Goal: Entertainment & Leisure: Consume media (video, audio)

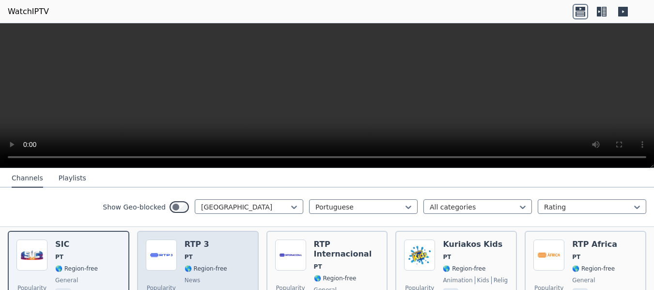
scroll to position [48, 0]
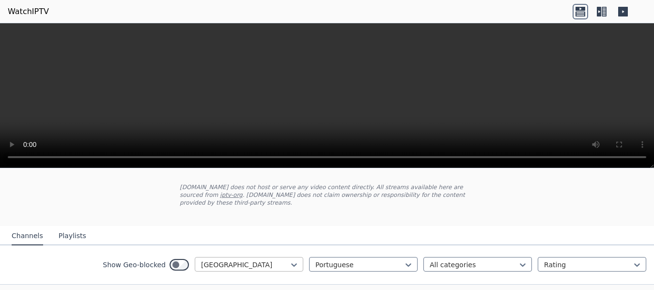
click at [215, 260] on div at bounding box center [245, 265] width 88 height 10
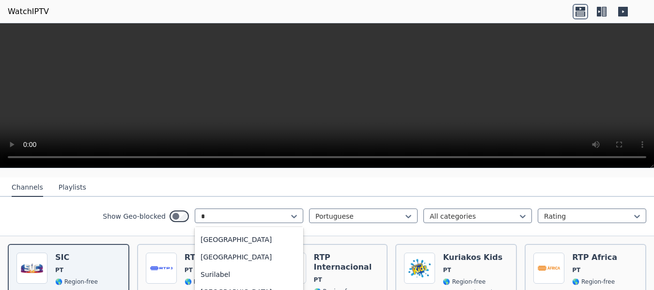
scroll to position [758, 0]
type input "**"
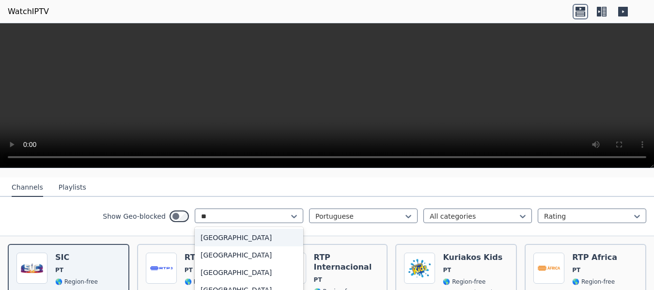
click at [228, 229] on div "[GEOGRAPHIC_DATA]" at bounding box center [249, 237] width 109 height 17
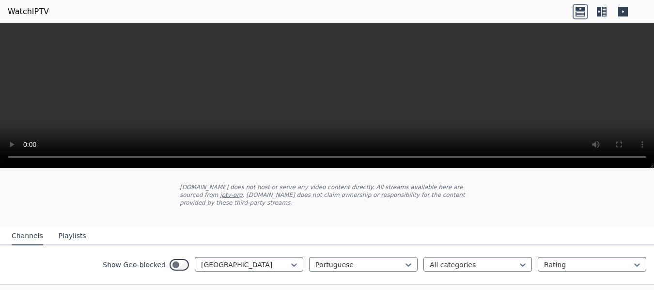
scroll to position [97, 0]
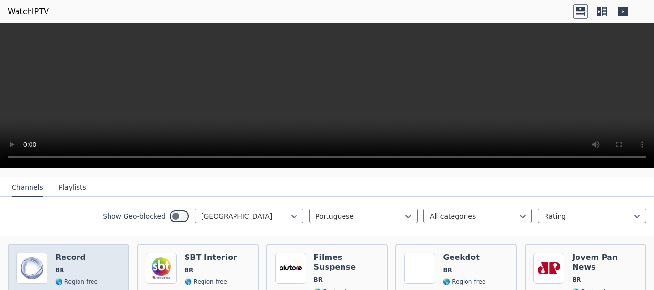
click at [81, 252] on h6 "Record" at bounding box center [76, 257] width 43 height 10
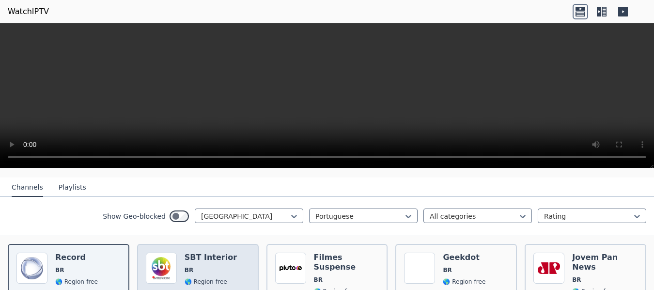
click at [190, 266] on span "BR" at bounding box center [189, 270] width 9 height 8
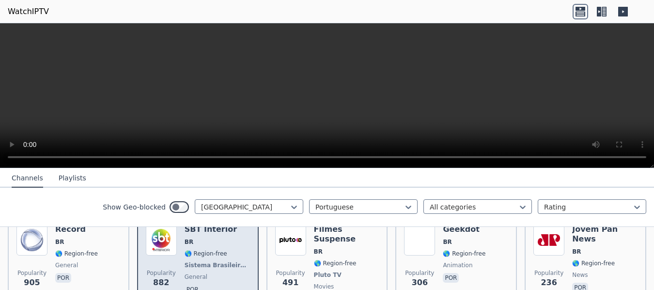
scroll to position [145, 0]
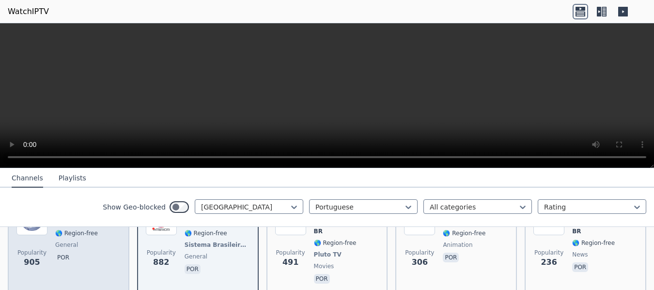
click at [87, 254] on span "por" at bounding box center [76, 258] width 43 height 12
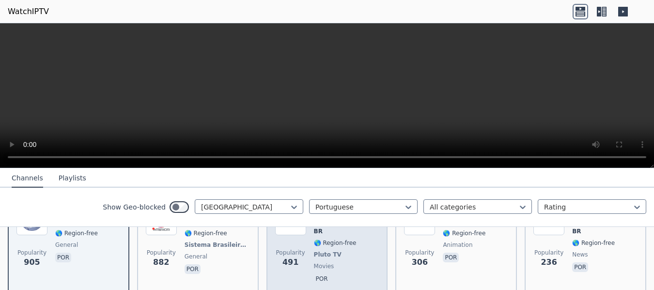
scroll to position [194, 0]
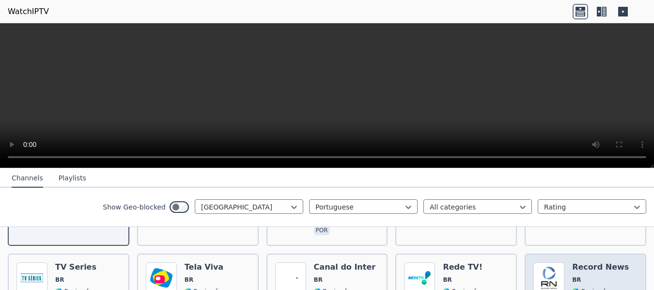
click at [558, 263] on img at bounding box center [549, 277] width 31 height 31
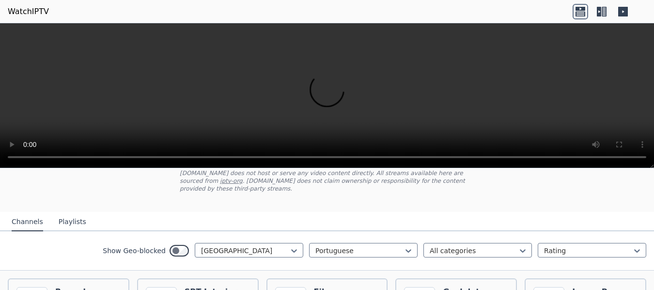
scroll to position [48, 0]
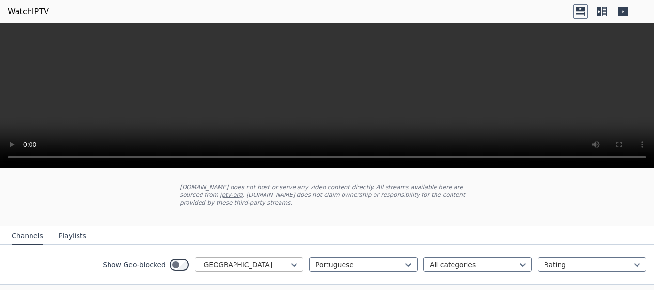
click at [229, 260] on div at bounding box center [245, 265] width 88 height 10
click at [239, 283] on div "All countries" at bounding box center [249, 285] width 109 height 17
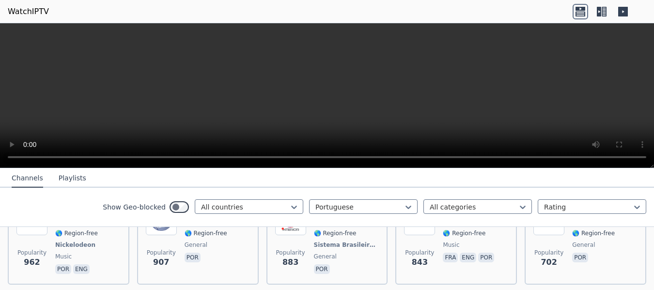
scroll to position [97, 0]
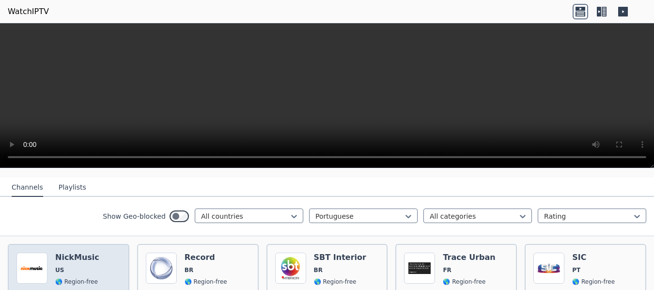
click at [109, 270] on div "Popularity 962 NickMusic US 🌎 Region-free Nickelodeon music por eng" at bounding box center [68, 288] width 104 height 72
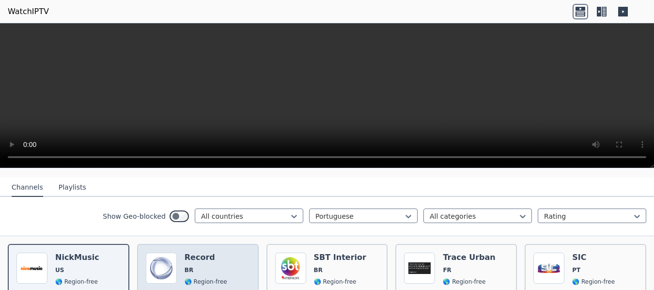
click at [197, 267] on div "Record BR 🌎 Region-free general por" at bounding box center [206, 288] width 43 height 72
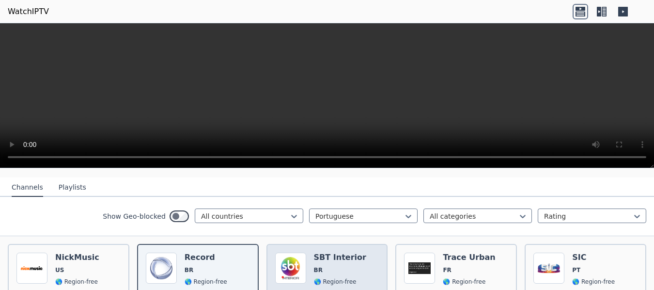
click at [331, 278] on span "🌎 Region-free" at bounding box center [335, 282] width 43 height 8
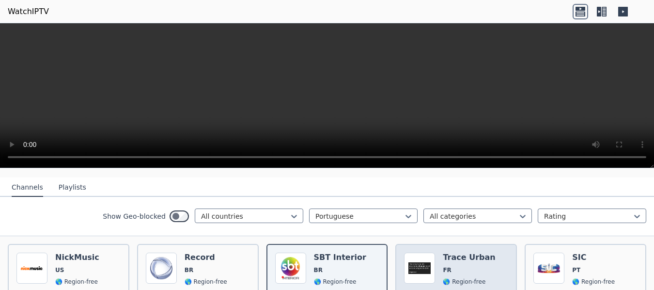
click at [487, 267] on div "Trace Urban FR 🌎 Region-free music fra eng por" at bounding box center [469, 288] width 53 height 72
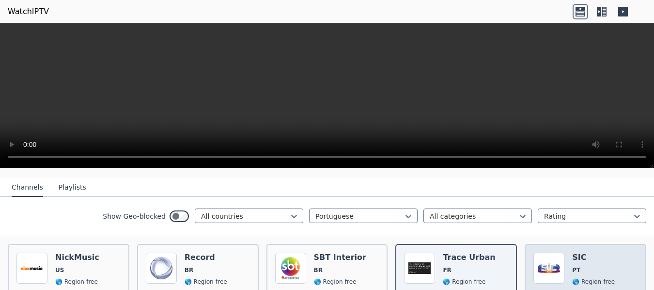
click at [575, 269] on div "SIC PT 🌎 Region-free general por" at bounding box center [593, 288] width 43 height 72
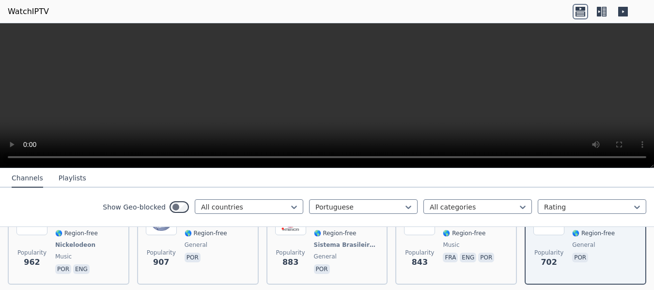
scroll to position [194, 0]
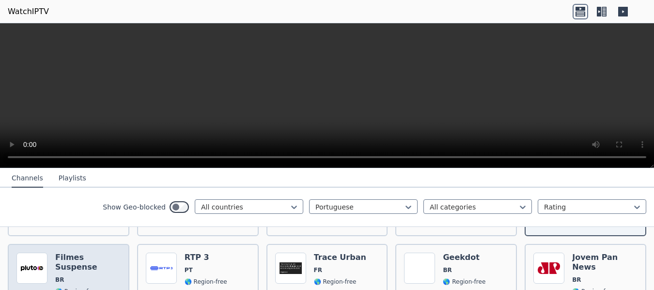
click at [95, 269] on div "Filmes Suspense BR 🌎 Region-free Pluto TV movies por" at bounding box center [87, 292] width 65 height 81
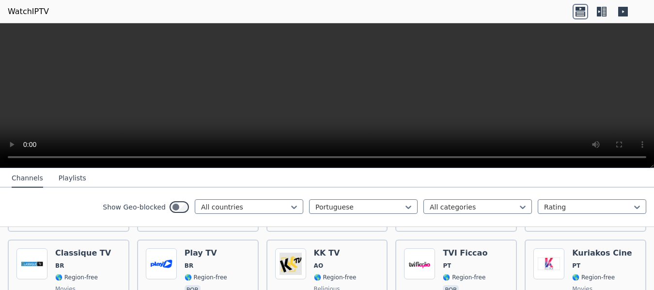
scroll to position [727, 0]
